Goal: Information Seeking & Learning: Find specific page/section

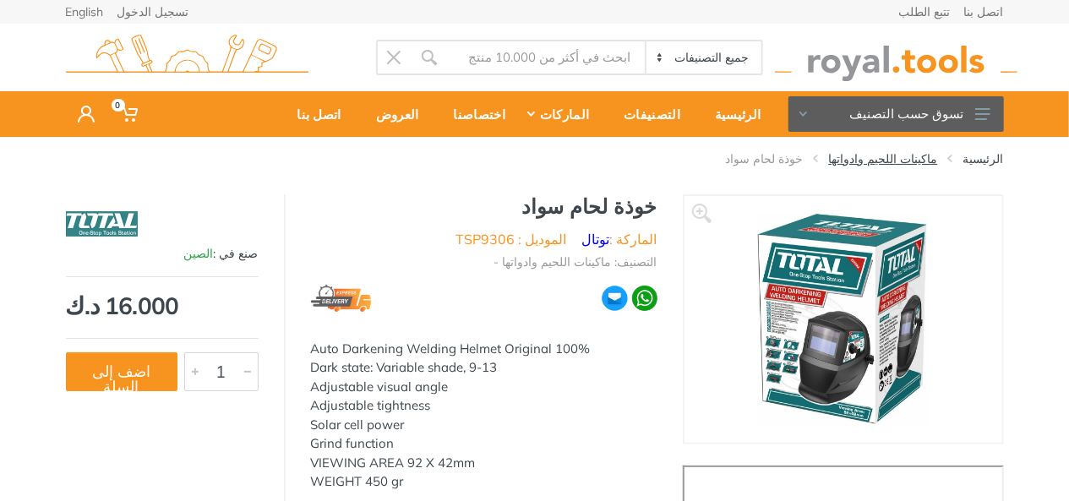
click at [894, 159] on link "ماكينات اللحيم وادواتها" at bounding box center [883, 158] width 109 height 17
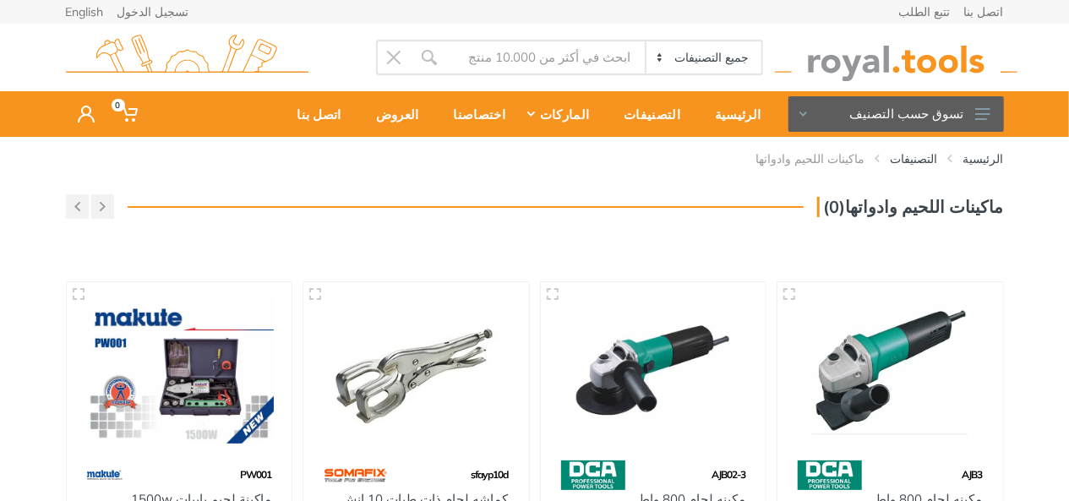
type input "ت"
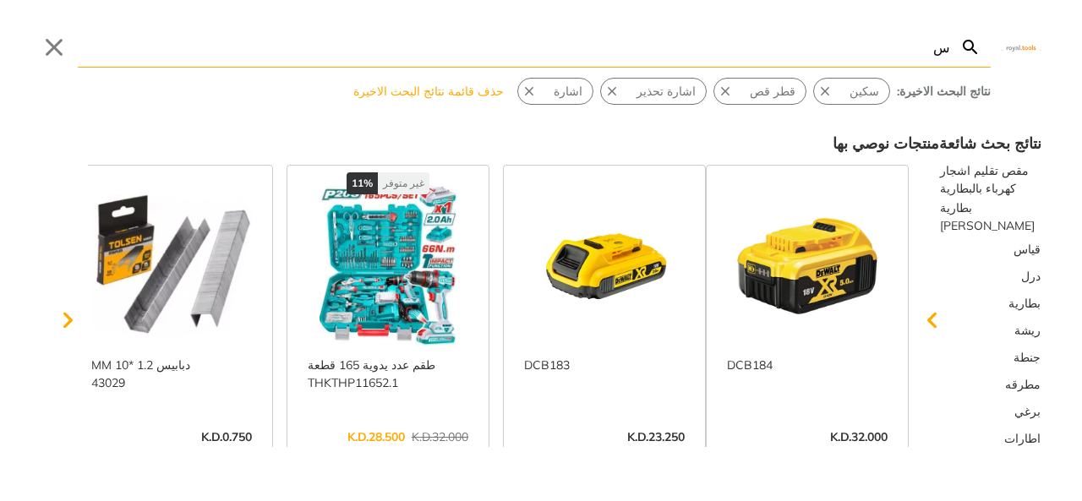
type input "س"
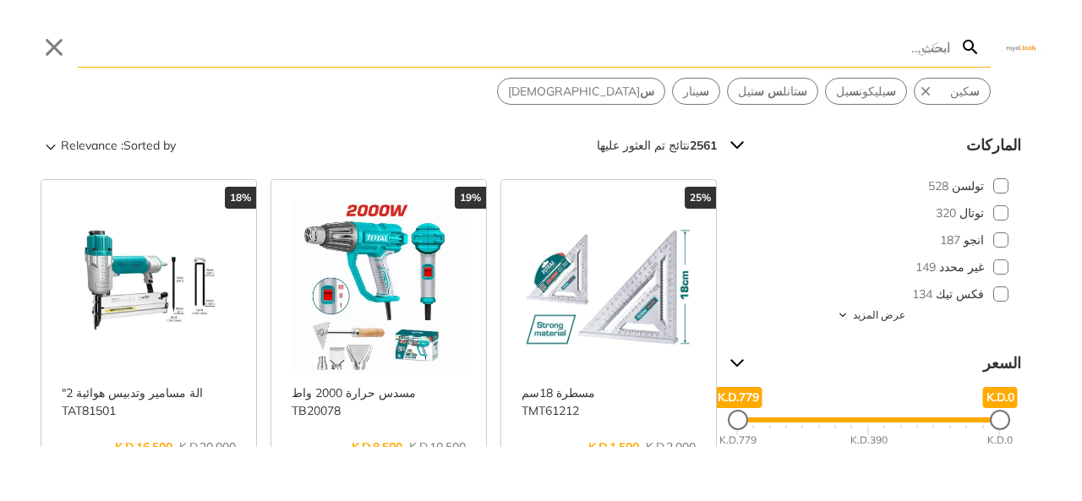
type input "ي"
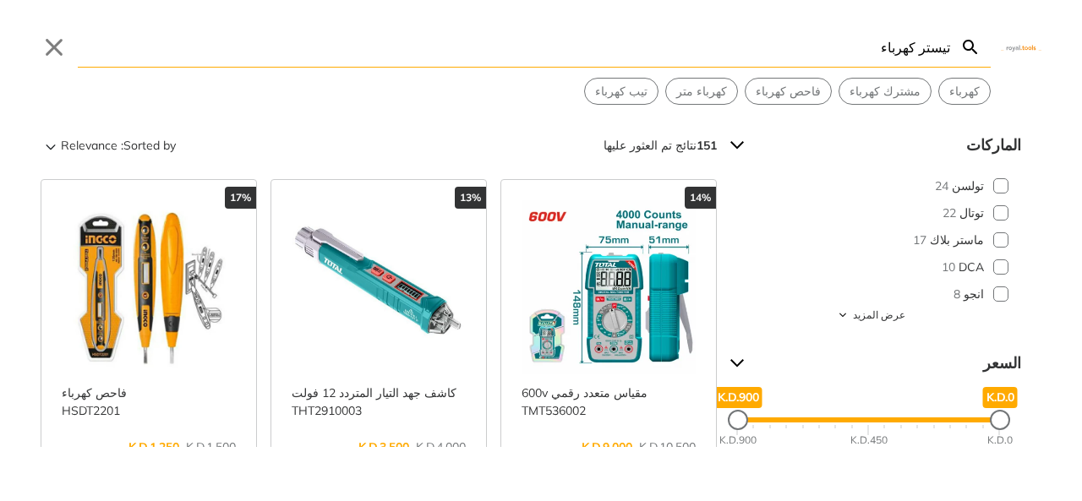
type input "تيستر كهرباء"
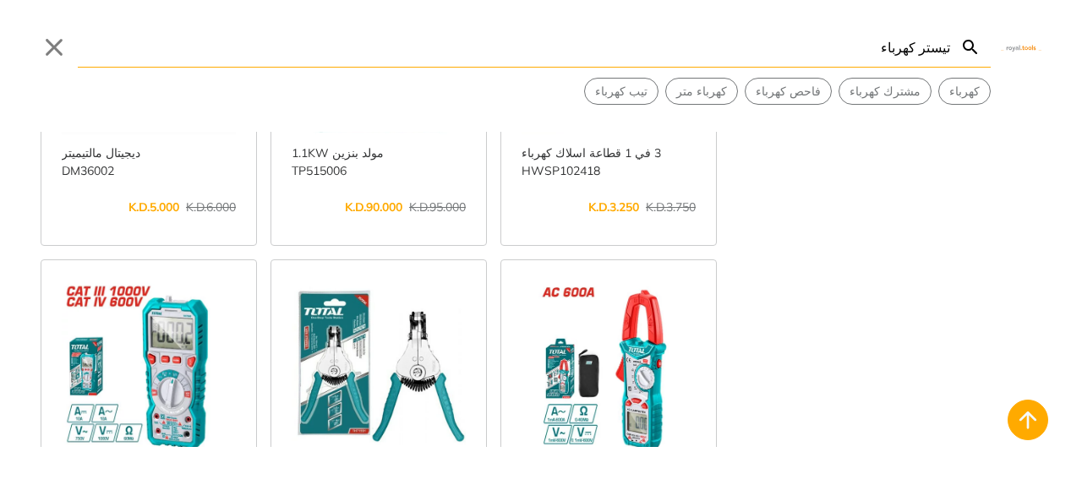
scroll to position [1605, 0]
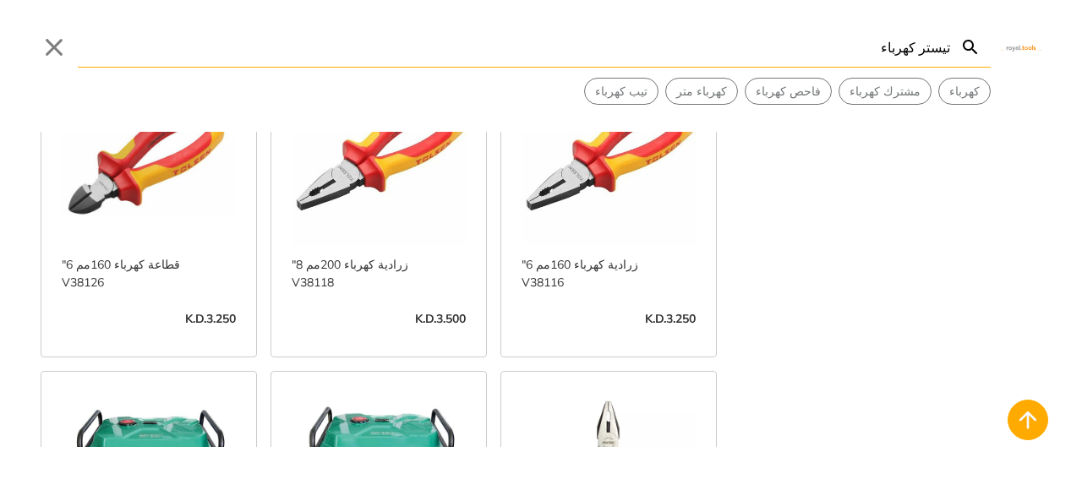
scroll to position [3042, 0]
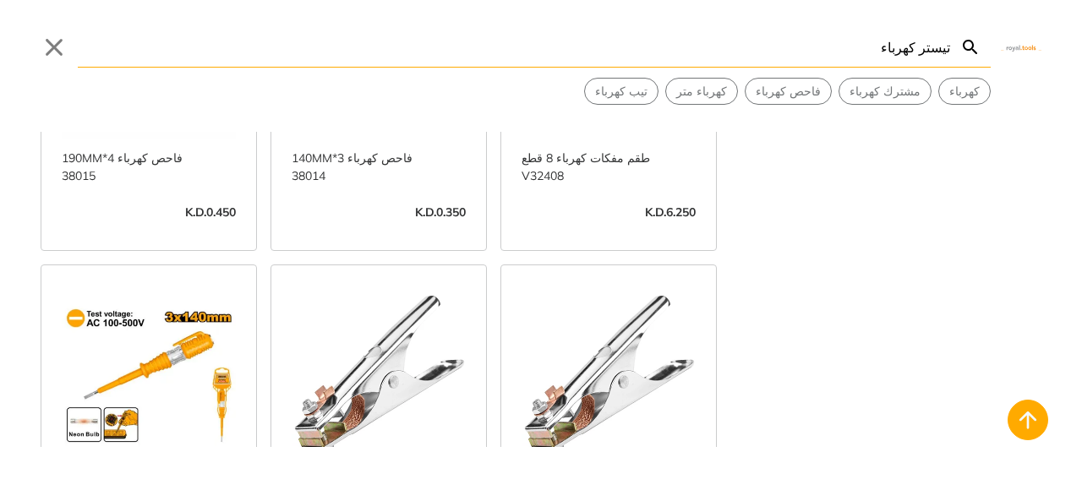
scroll to position [5408, 0]
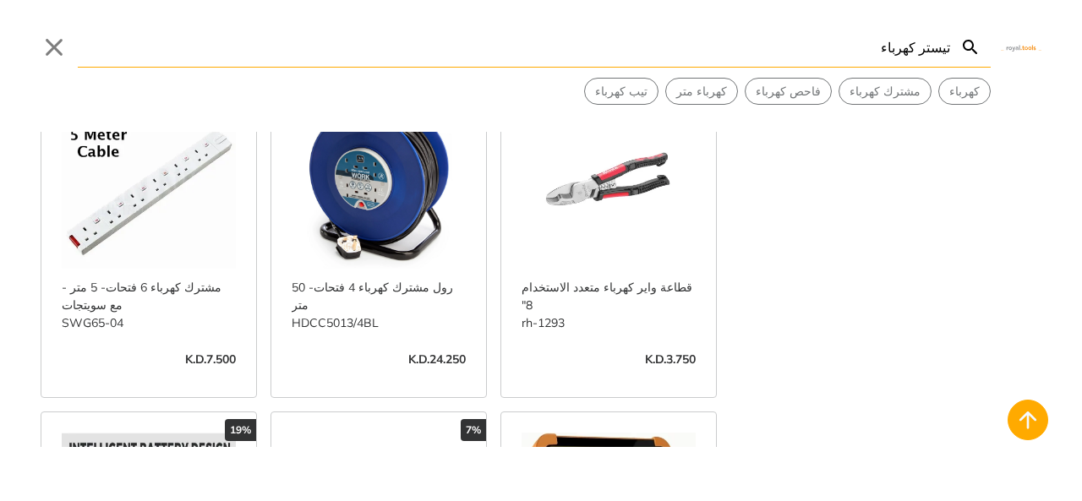
scroll to position [8449, 0]
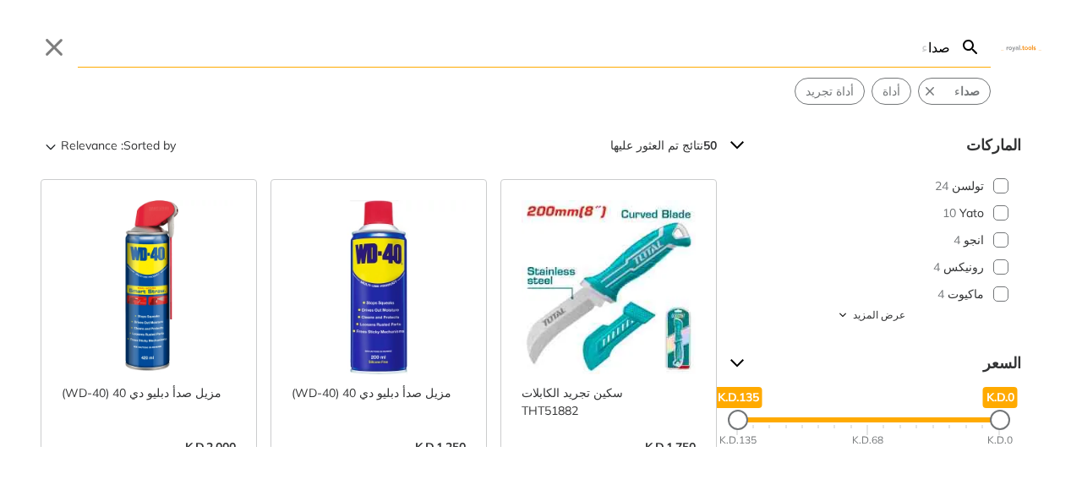
type input "صدا"
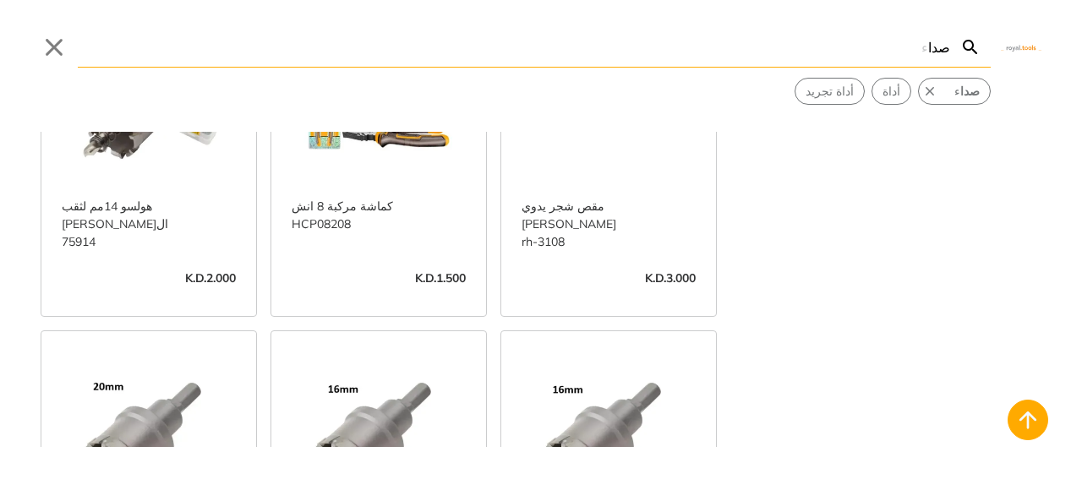
scroll to position [507, 0]
